Goal: Task Accomplishment & Management: Use online tool/utility

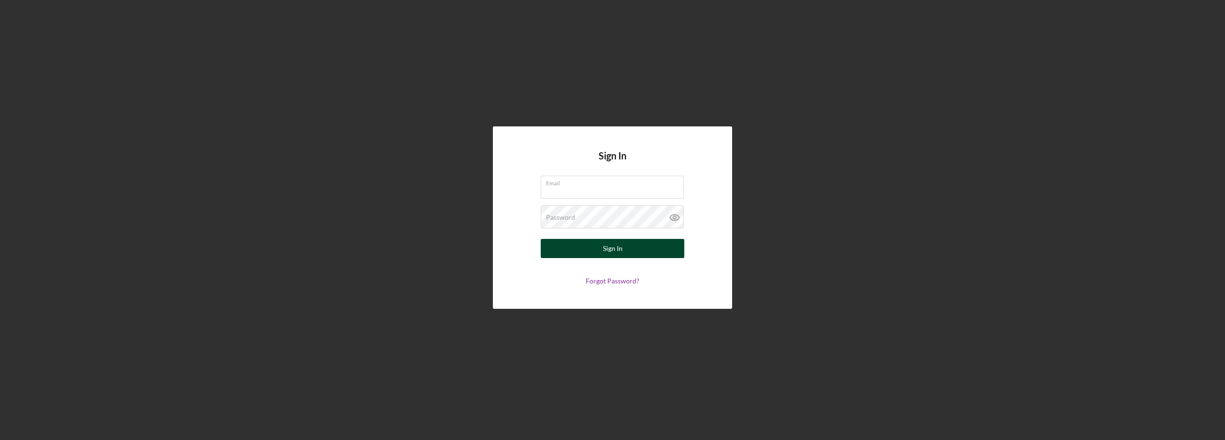
type input "[EMAIL_ADDRESS][DOMAIN_NAME]"
click at [600, 253] on button "Sign In" at bounding box center [613, 248] width 144 height 19
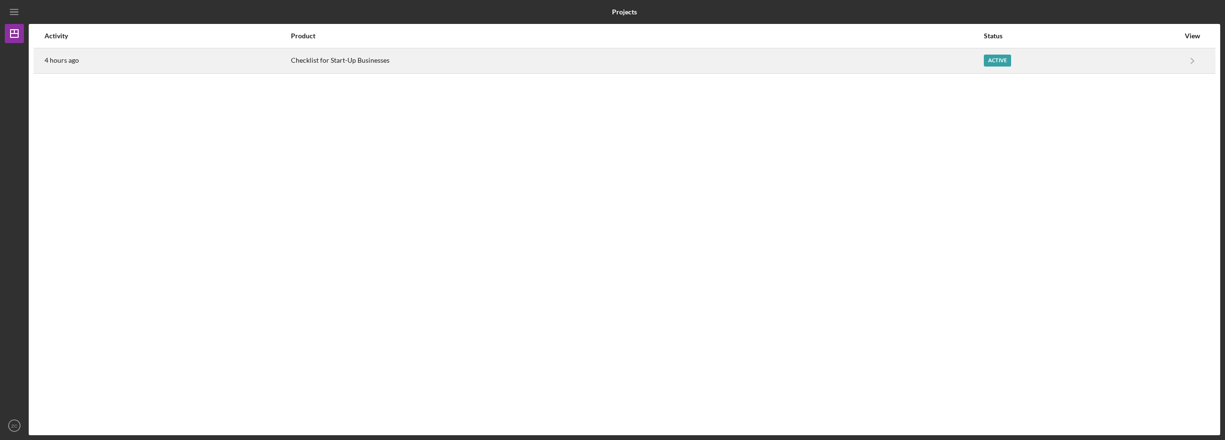
click at [312, 69] on div "Checklist for Start-Up Businesses" at bounding box center [637, 61] width 692 height 24
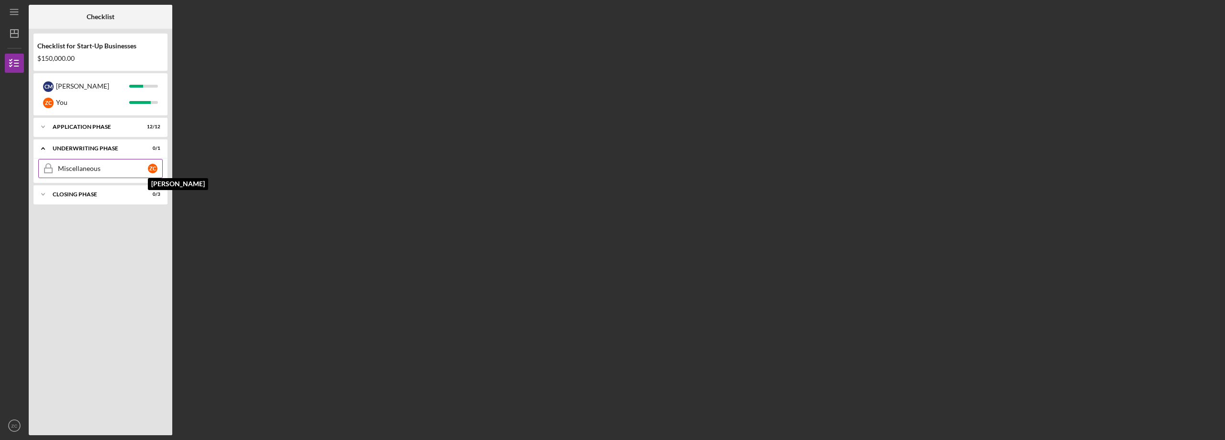
click at [149, 166] on div "Z C" at bounding box center [153, 169] width 10 height 10
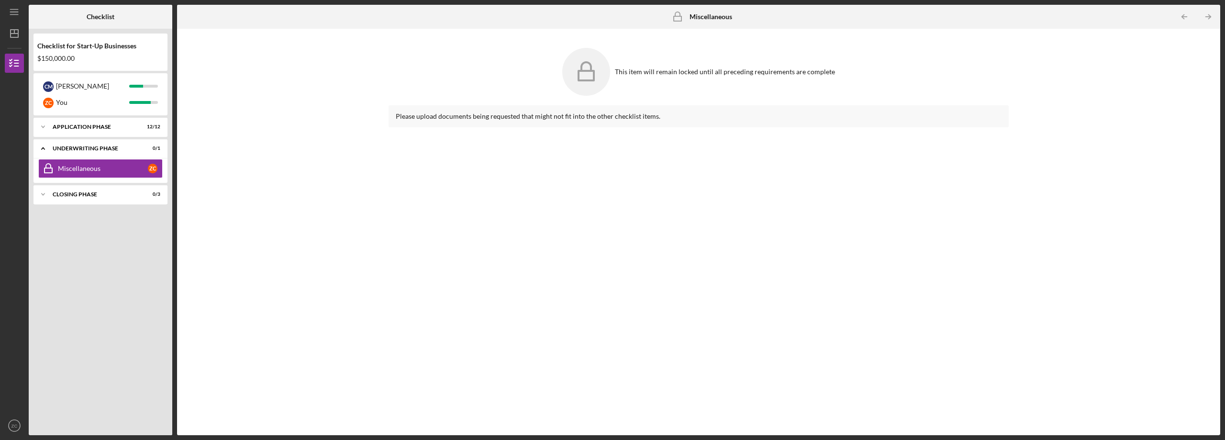
click at [216, 101] on div "This item will remain locked until all preceding requirements are complete Plea…" at bounding box center [699, 231] width 1034 height 397
click at [234, 166] on div "This item will remain locked until all preceding requirements are complete Plea…" at bounding box center [699, 231] width 1034 height 397
